Goal: Task Accomplishment & Management: Complete application form

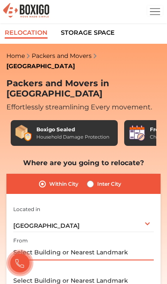
click at [124, 246] on input "text" at bounding box center [83, 253] width 141 height 15
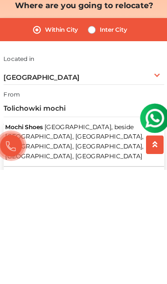
click at [18, 244] on span "Mochi Shoes" at bounding box center [31, 247] width 33 height 6
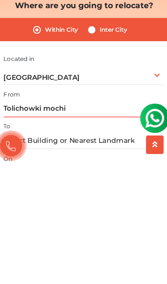
type input "Mochi Shoes, [GEOGRAPHIC_DATA], beside [GEOGRAPHIC_DATA], [GEOGRAPHIC_DATA], [G…"
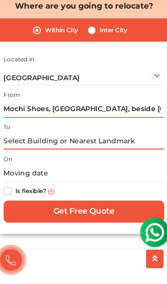
click at [20, 152] on input "text" at bounding box center [83, 159] width 141 height 15
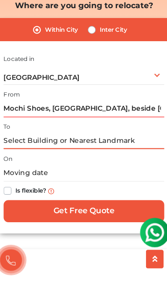
scroll to position [122, 0]
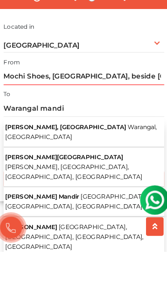
click at [19, 172] on span "[PERSON_NAME], [GEOGRAPHIC_DATA]" at bounding box center [68, 175] width 106 height 6
type input "[PERSON_NAME], [GEOGRAPHIC_DATA], [GEOGRAPHIC_DATA], [GEOGRAPHIC_DATA]"
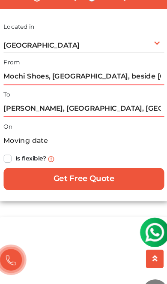
scroll to position [151, 0]
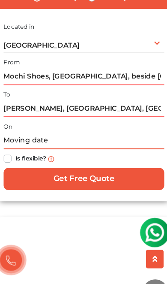
click at [14, 151] on input "text" at bounding box center [83, 158] width 141 height 15
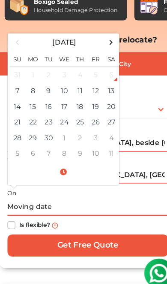
scroll to position [128, 0]
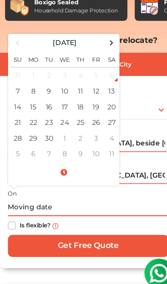
click at [18, 73] on td "7" at bounding box center [22, 80] width 14 height 14
type input "[DATE] 7:56 PM"
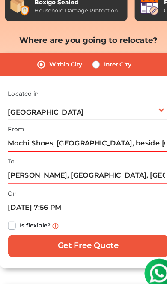
click at [24, 192] on label "Is flexible?" at bounding box center [37, 196] width 27 height 9
click at [13, 192] on input "Is flexible?" at bounding box center [16, 196] width 7 height 9
click at [115, 206] on input "Get Free Quote" at bounding box center [83, 216] width 141 height 20
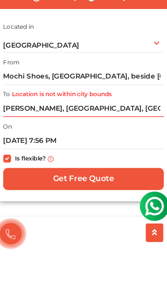
click at [30, 206] on input "Get Free Quote" at bounding box center [83, 216] width 141 height 20
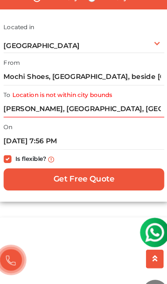
click at [108, 183] on input "Get Free Quote" at bounding box center [83, 193] width 141 height 20
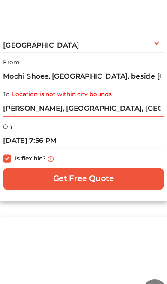
scroll to position [213, 0]
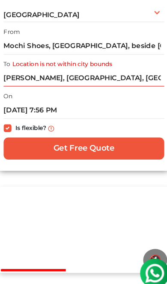
click at [24, 107] on label "Is flexible?" at bounding box center [37, 111] width 27 height 9
click at [13, 107] on input "Is flexible?" at bounding box center [16, 111] width 7 height 9
click at [24, 107] on label "Is flexible?" at bounding box center [37, 111] width 27 height 9
click at [13, 107] on input "Is flexible?" at bounding box center [16, 111] width 7 height 9
click at [46, 120] on input "Get Free Quote" at bounding box center [83, 130] width 141 height 20
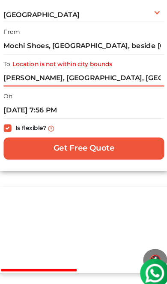
scroll to position [186, 0]
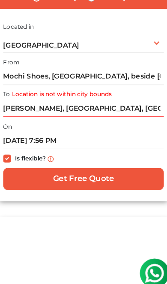
click at [24, 134] on label "Is flexible?" at bounding box center [37, 138] width 27 height 9
click at [13, 134] on input "Is flexible?" at bounding box center [16, 138] width 7 height 9
checkbox input "false"
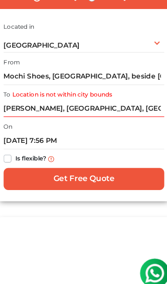
click at [95, 147] on input "Get Free Quote" at bounding box center [83, 157] width 141 height 20
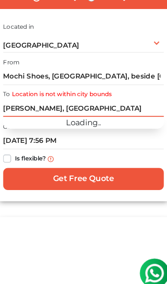
type input "Mandi"
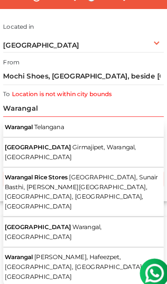
click at [18, 108] on span "Warangal" at bounding box center [27, 111] width 24 height 6
type input "Warangal, [GEOGRAPHIC_DATA]"
